Goal: Task Accomplishment & Management: Use online tool/utility

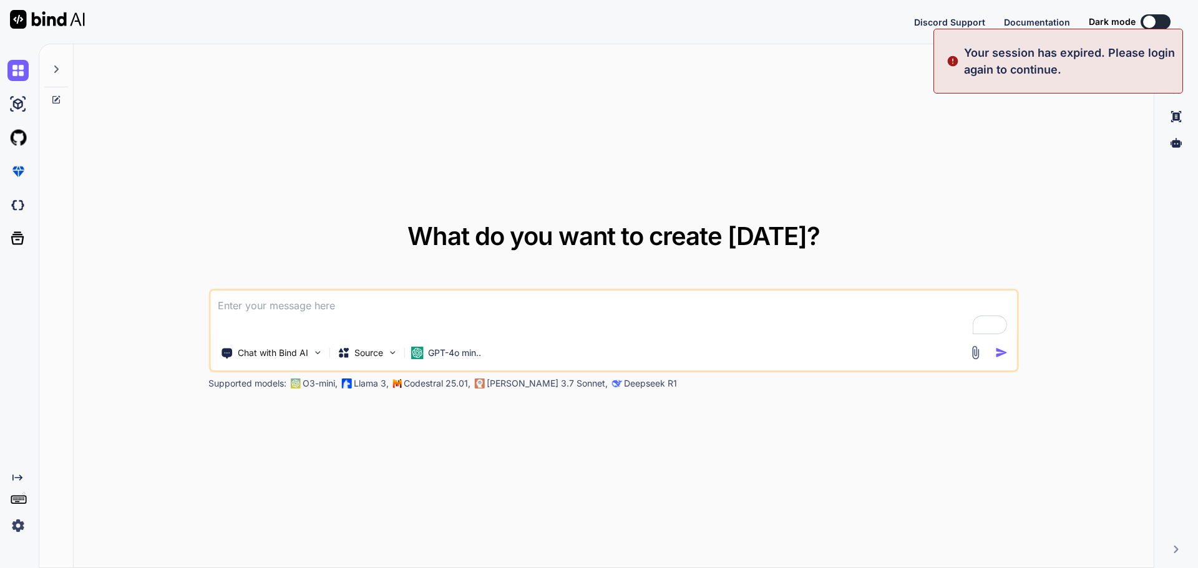
type textarea "x"
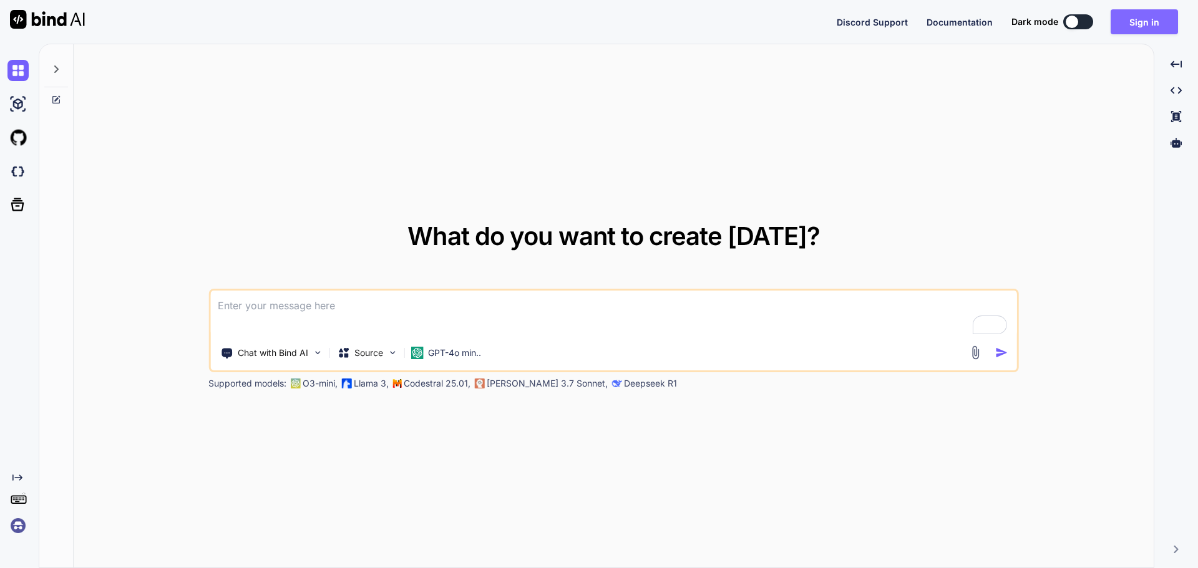
click at [1136, 27] on button "Sign in" at bounding box center [1143, 21] width 67 height 25
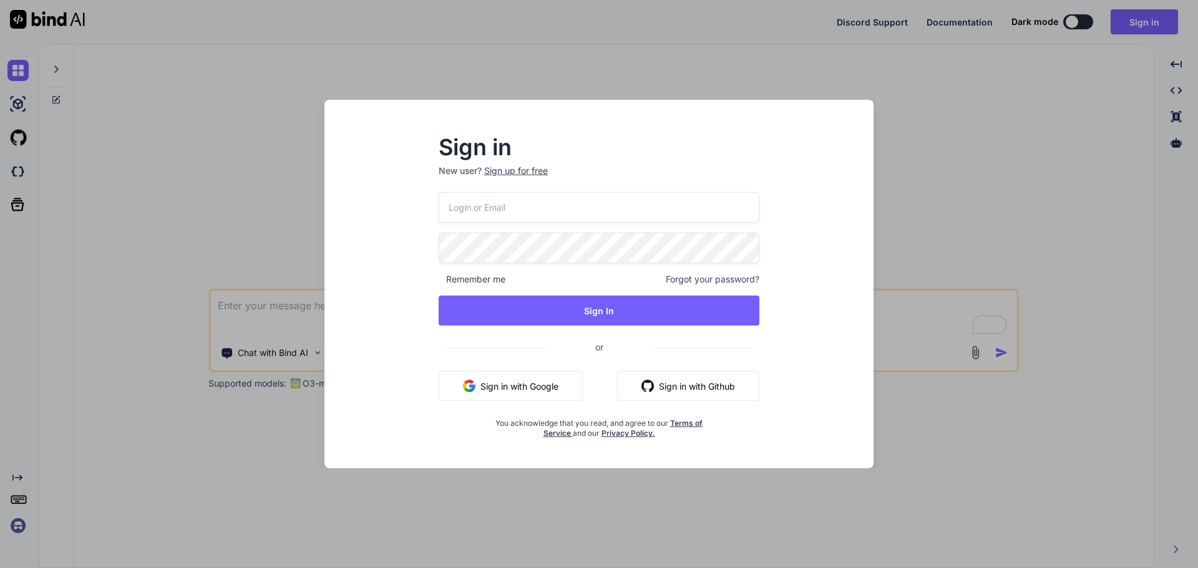
type input "tools@brilliantteam.com.au"
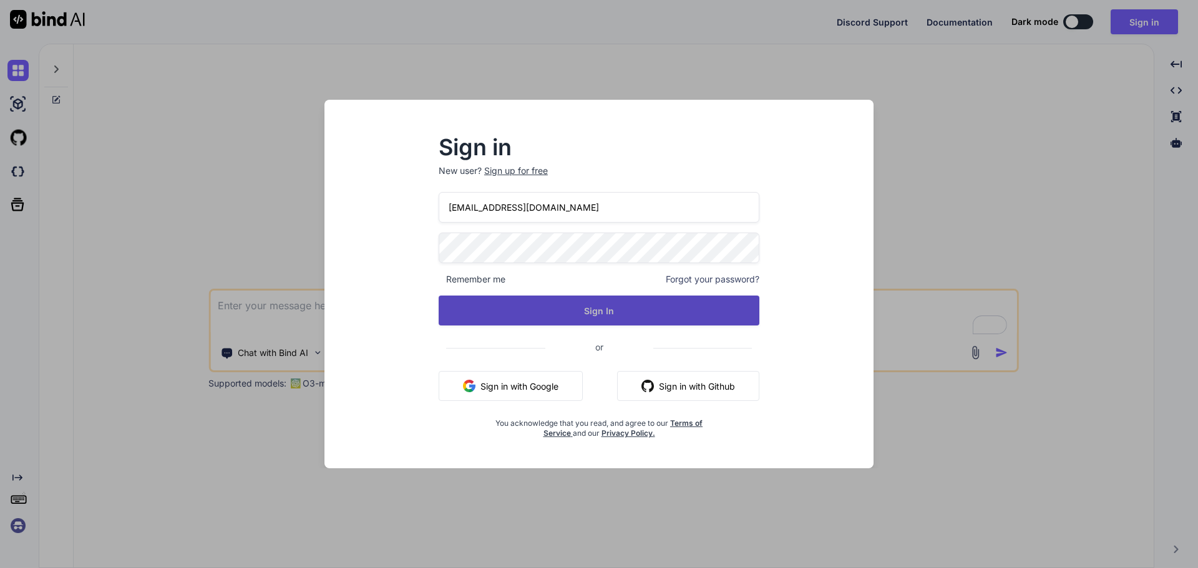
click at [595, 314] on button "Sign In" at bounding box center [599, 311] width 321 height 30
click at [605, 316] on button "Sign In" at bounding box center [599, 311] width 321 height 30
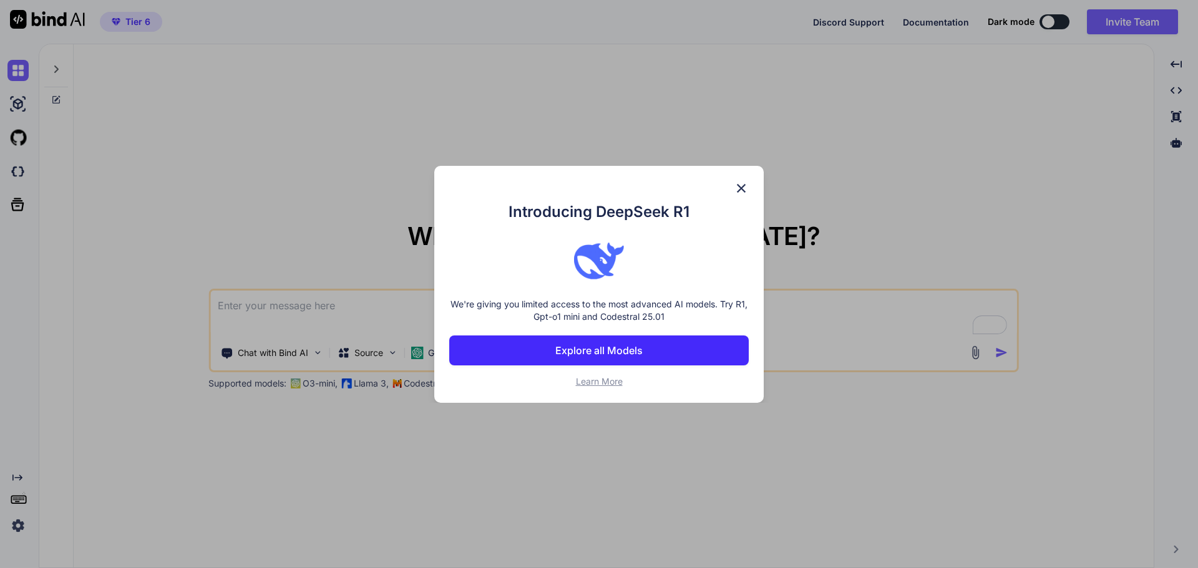
click at [740, 188] on img at bounding box center [741, 188] width 15 height 15
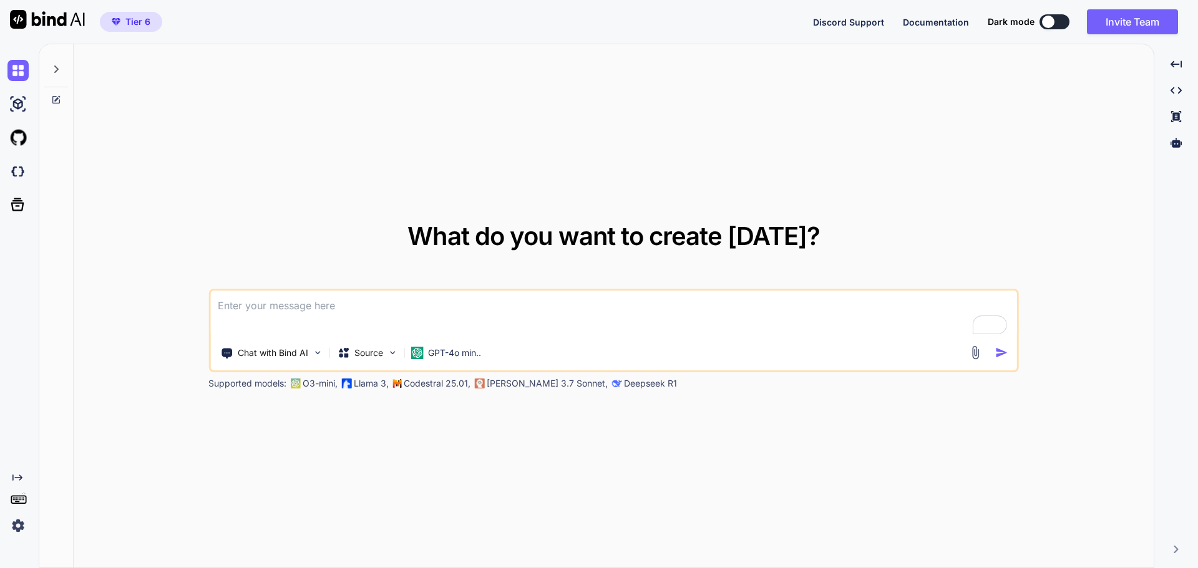
click at [296, 311] on textarea "To enrich screen reader interactions, please activate Accessibility in Grammarl…" at bounding box center [613, 314] width 807 height 46
click at [467, 354] on p "GPT-4o min.." at bounding box center [454, 353] width 53 height 12
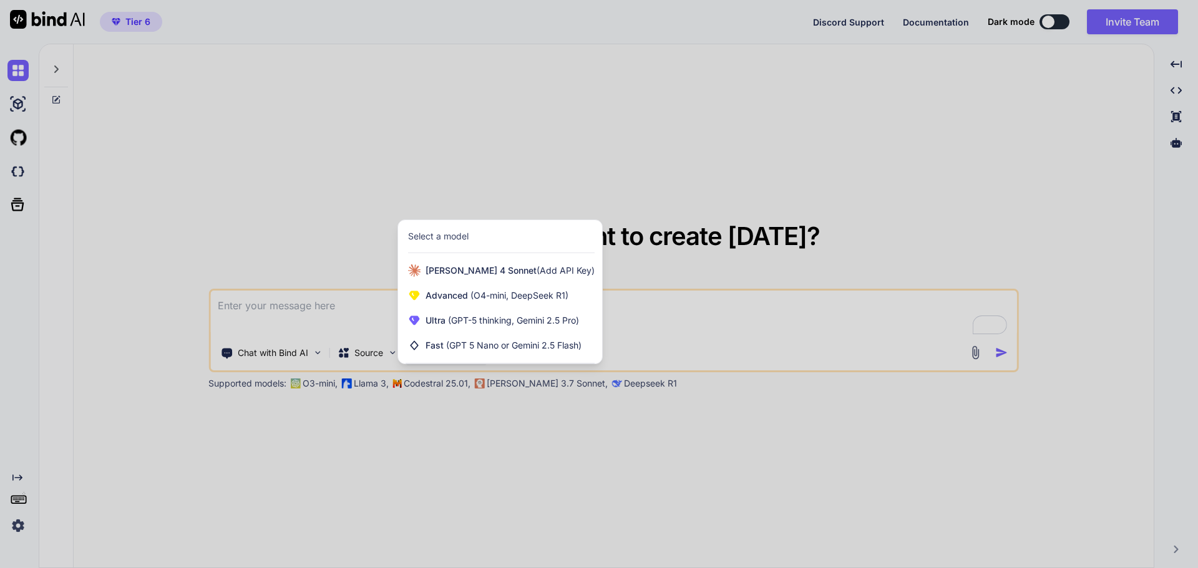
click at [587, 420] on div at bounding box center [599, 284] width 1198 height 568
type textarea "x"
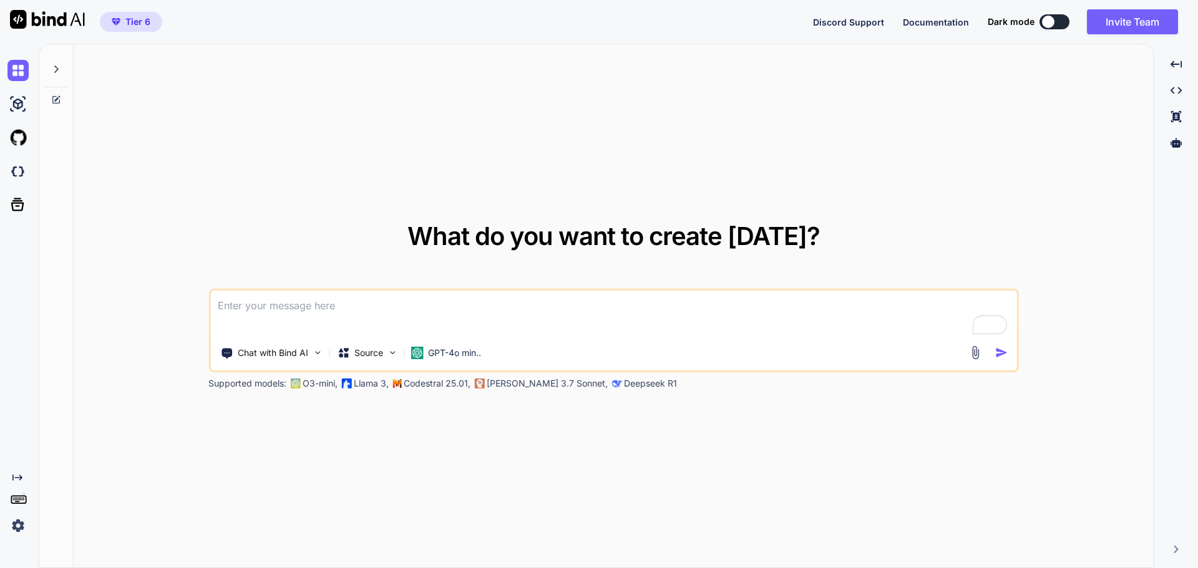
click at [321, 304] on textarea "To enrich screen reader interactions, please activate Accessibility in Grammarl…" at bounding box center [613, 314] width 807 height 46
paste textarea "vicDesignatedAreas"
type textarea "vicDesignatedAreas"
type textarea "x"
type textarea "vicDesignatedAreas"
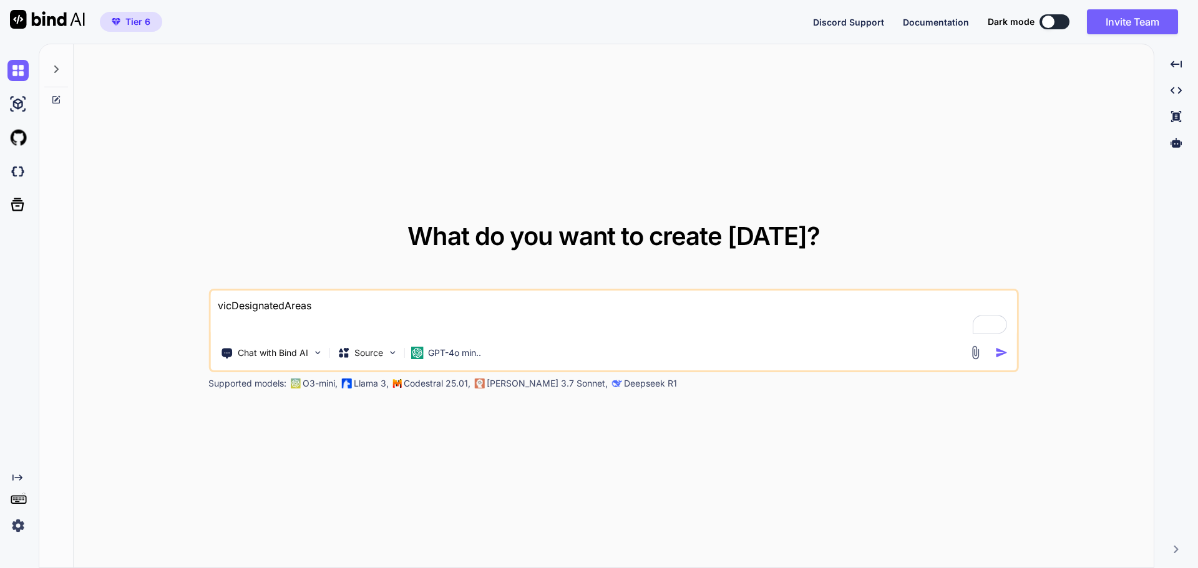
type textarea "x"
type textarea "vicDesignatedAreas w"
type textarea "x"
type textarea "vicDesignatedAreas wh"
type textarea "x"
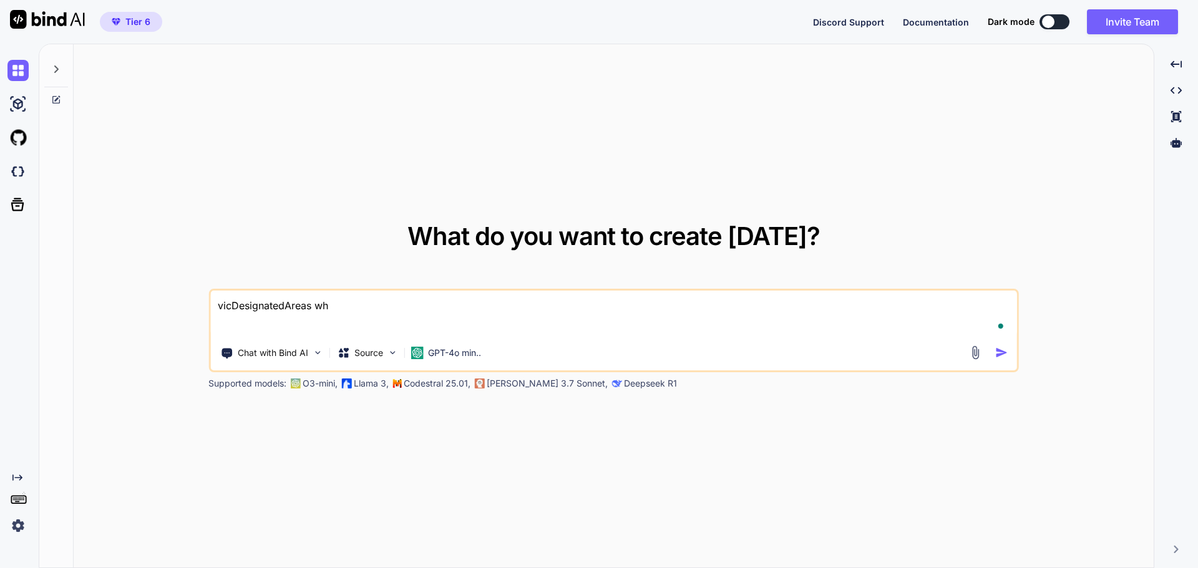
type textarea "vicDesignatedAreas wha"
type textarea "x"
type textarea "vicDesignatedAreas what"
type textarea "x"
type textarea "vicDesignatedAreas what"
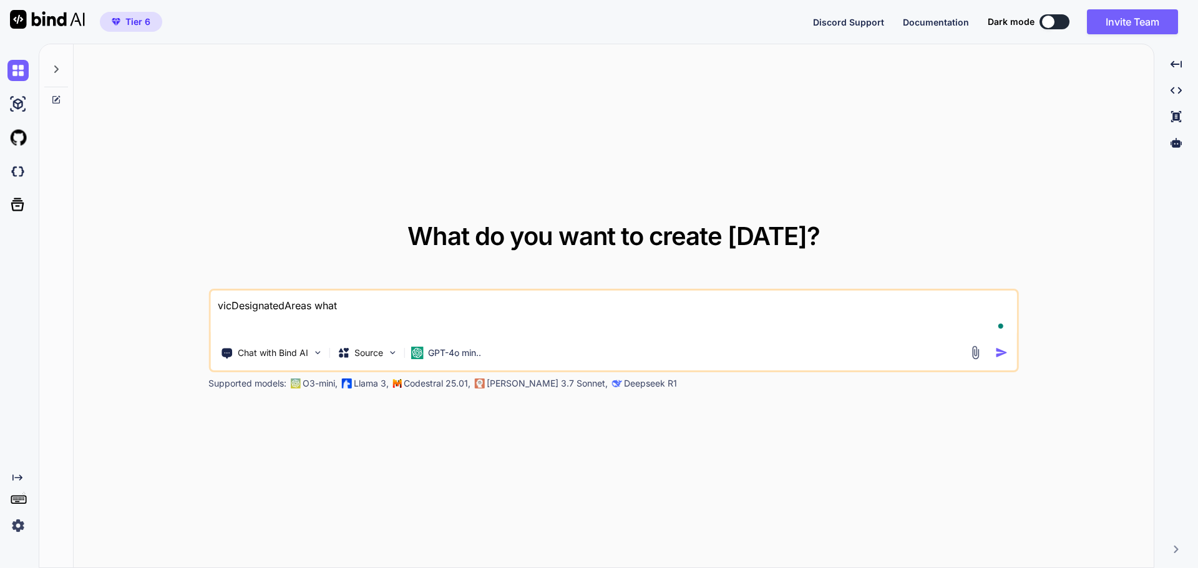
type textarea "x"
type textarea "vicDesignatedAreas what i"
type textarea "x"
type textarea "vicDesignatedAreas what is"
type textarea "x"
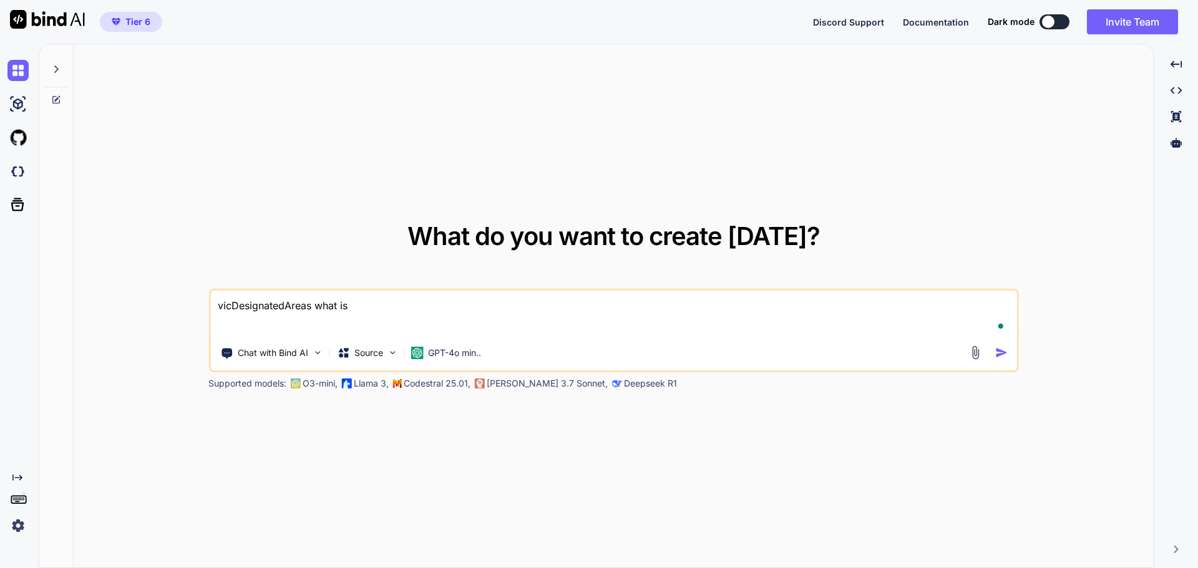
type textarea "vicDesignatedAreas what is"
type textarea "x"
type textarea "vicDesignatedAreas what is t"
type textarea "x"
type textarea "vicDesignatedAreas what is th"
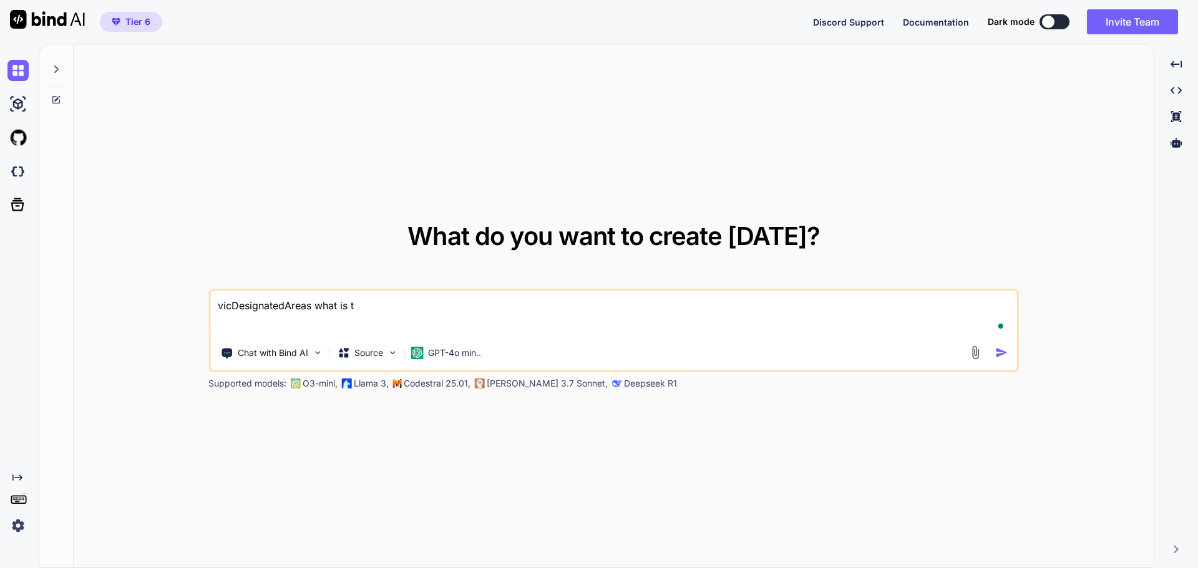
type textarea "x"
type textarea "vicDesignatedAreas what is thi"
type textarea "x"
type textarea "vicDesignatedAreas what is this"
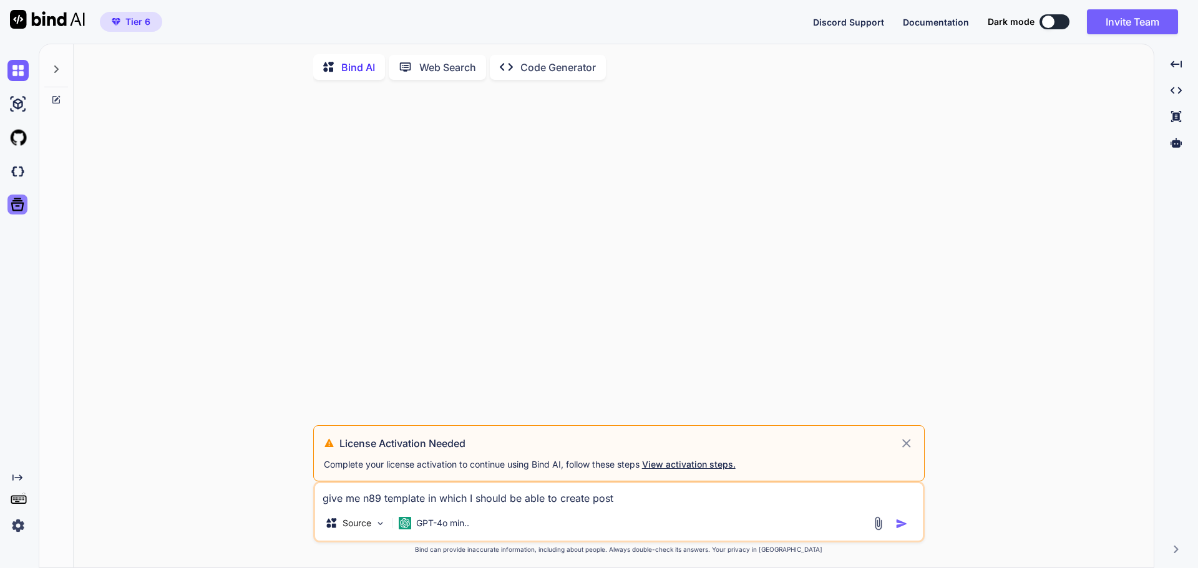
click at [22, 210] on icon at bounding box center [17, 204] width 13 height 13
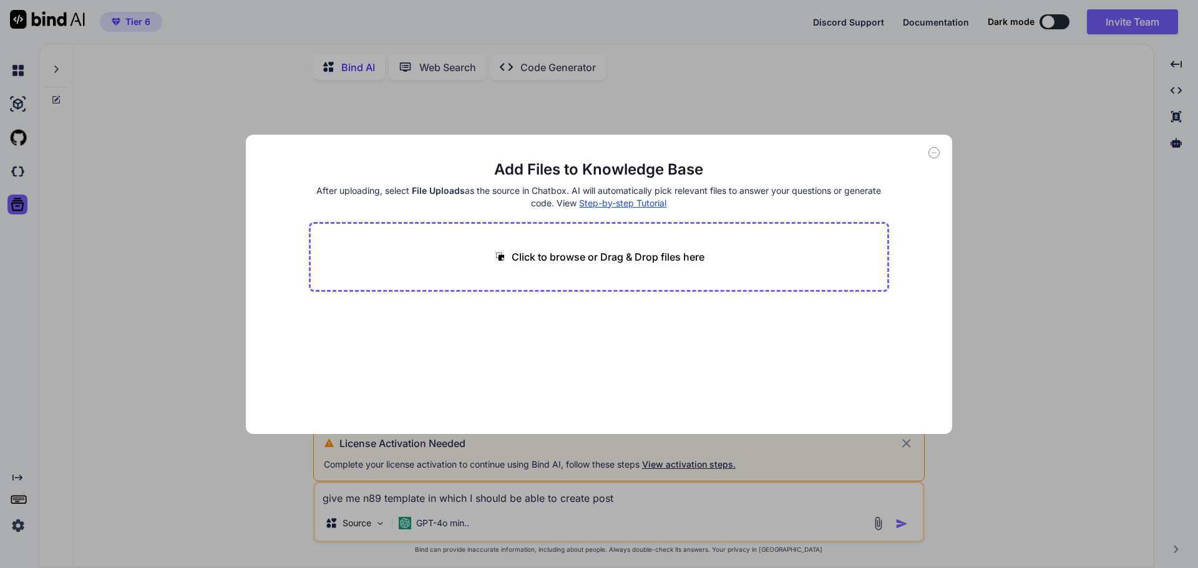
click at [938, 155] on icon at bounding box center [933, 152] width 11 height 11
type textarea "x"
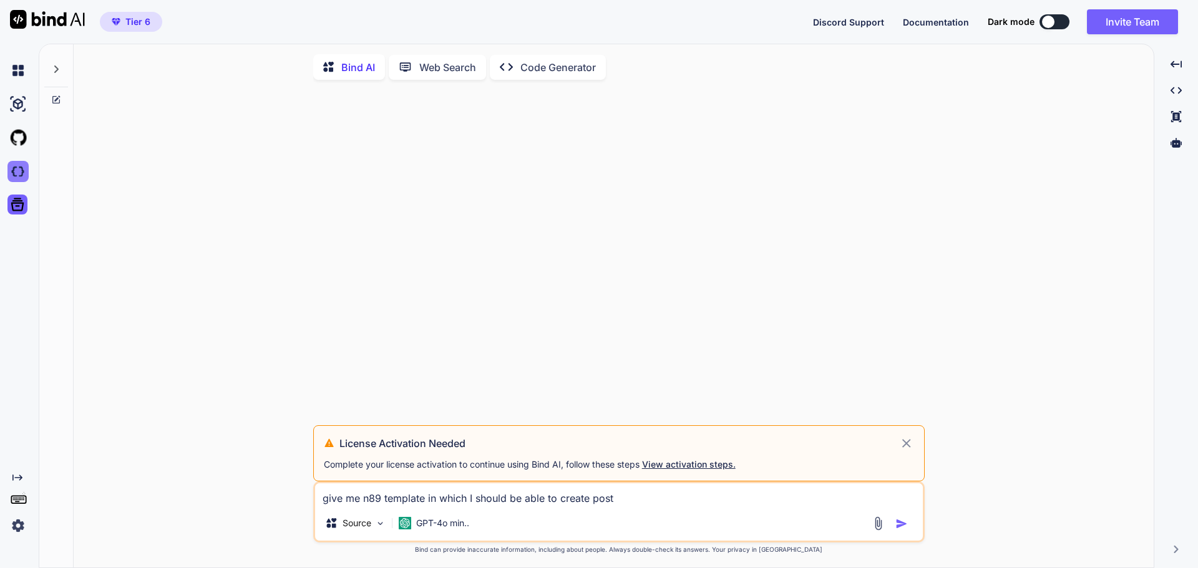
click at [17, 173] on img at bounding box center [17, 171] width 21 height 21
click at [24, 170] on img at bounding box center [17, 171] width 21 height 21
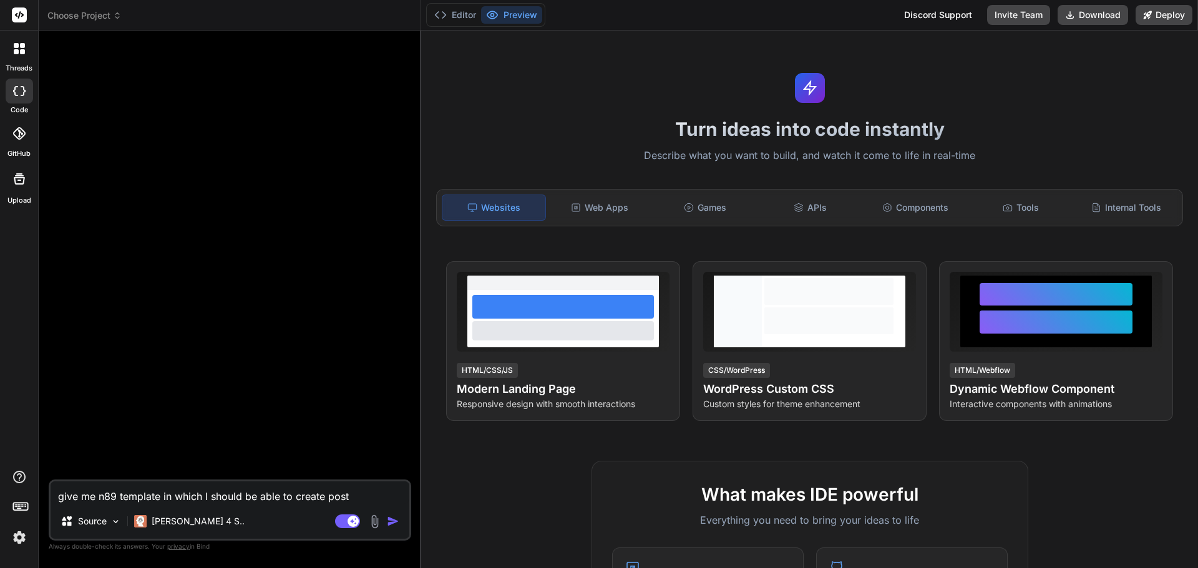
click at [118, 13] on icon at bounding box center [117, 13] width 4 height 2
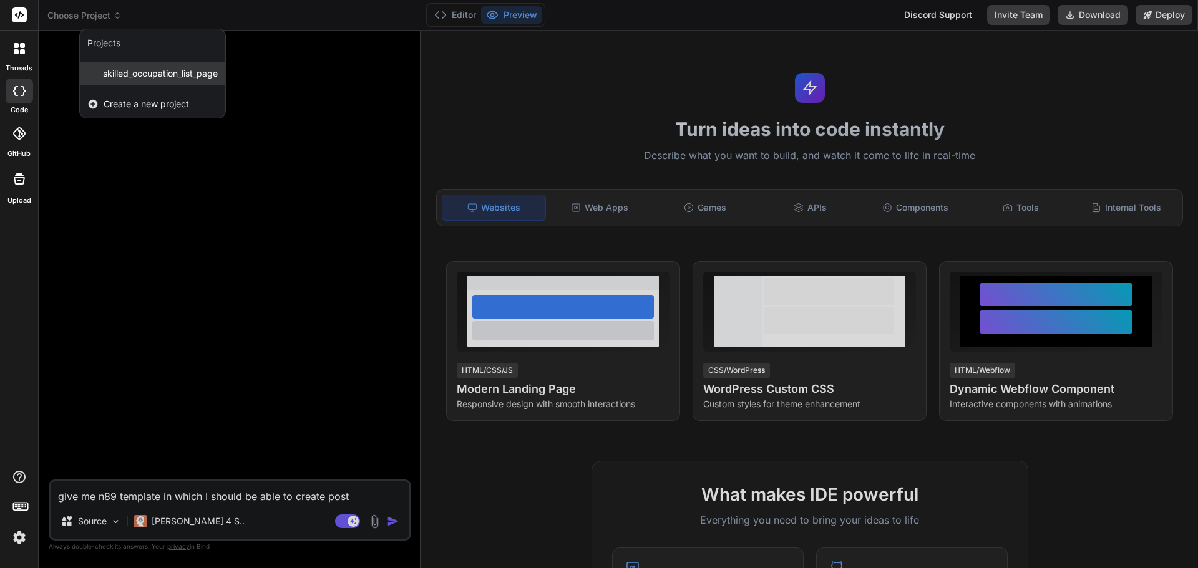
click at [142, 75] on span "skilled_occupation_list_page" at bounding box center [160, 73] width 115 height 12
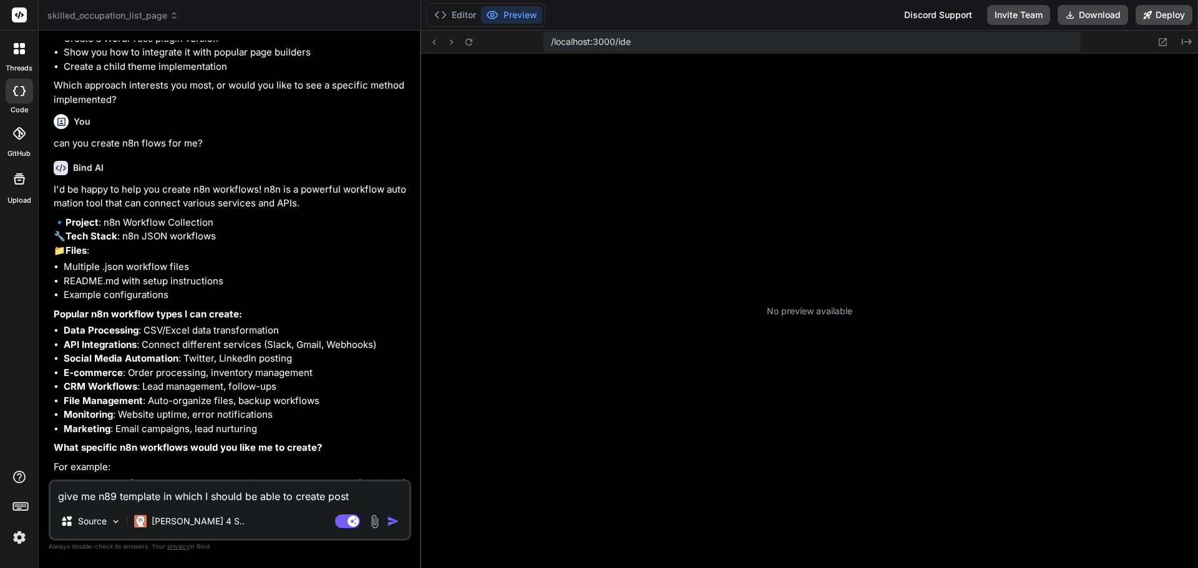
scroll to position [166, 0]
type textarea "x"
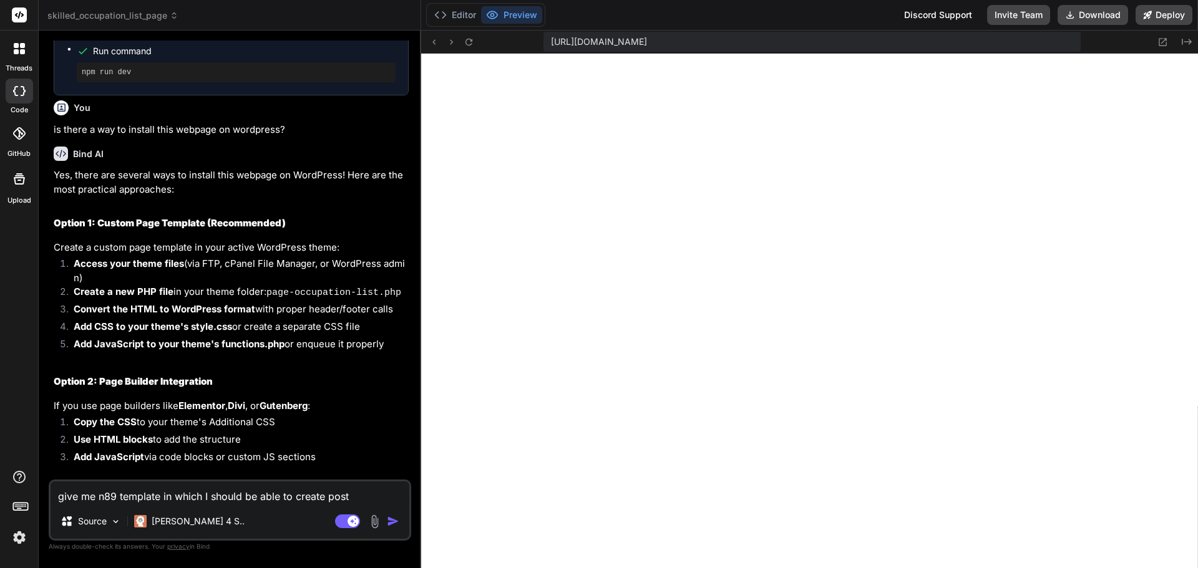
scroll to position [0, 0]
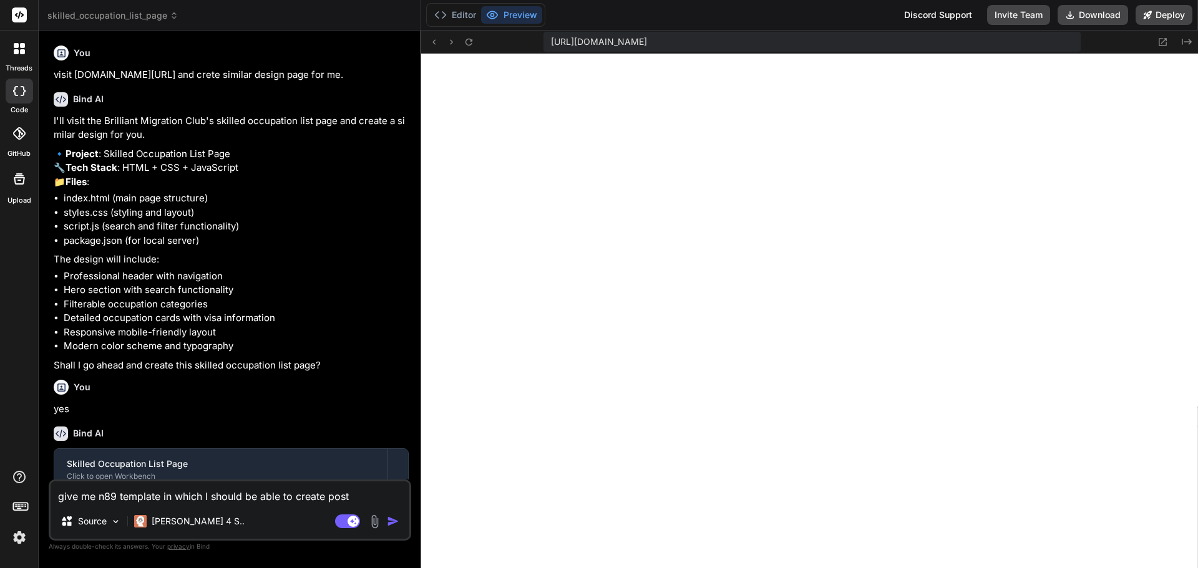
click at [22, 17] on rect at bounding box center [19, 14] width 15 height 15
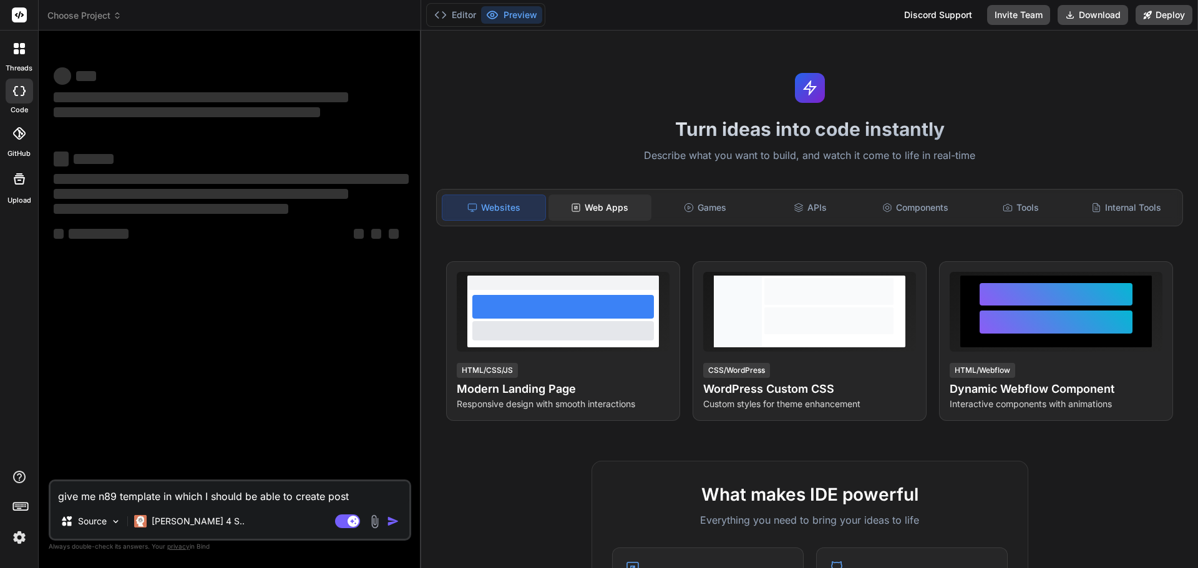
click at [612, 214] on div "Web Apps" at bounding box center [599, 208] width 103 height 26
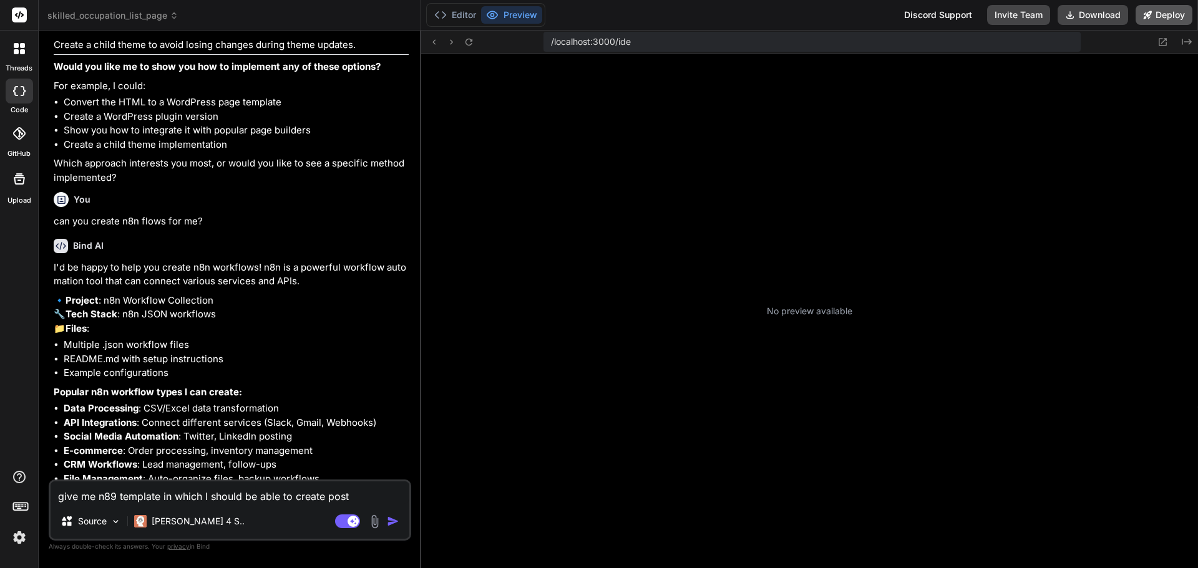
scroll to position [119, 0]
type textarea "x"
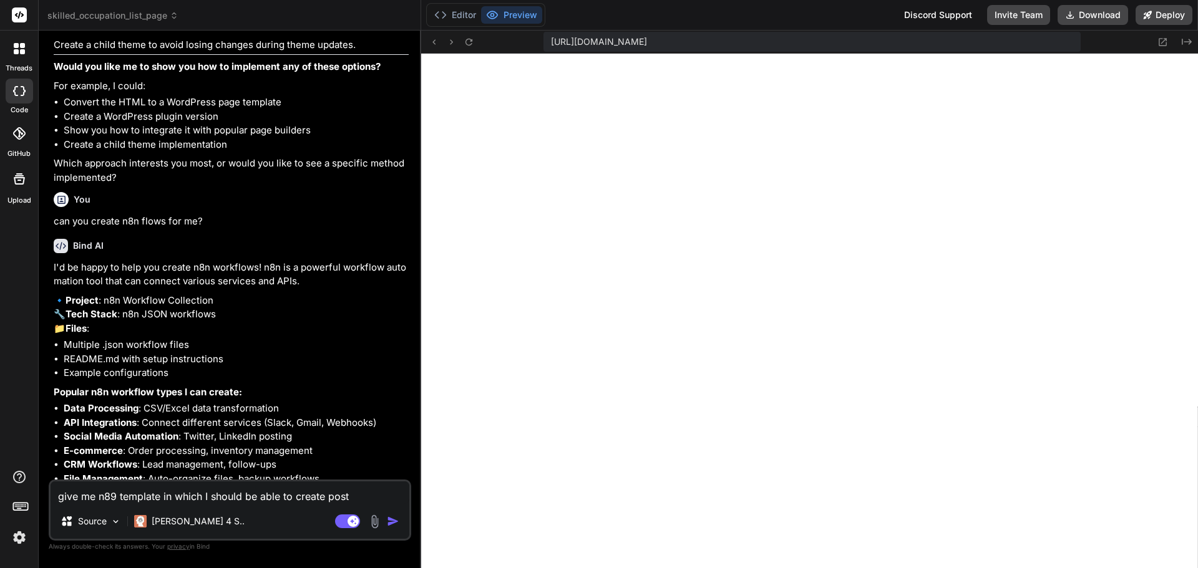
scroll to position [427, 0]
